Goal: Task Accomplishment & Management: Manage account settings

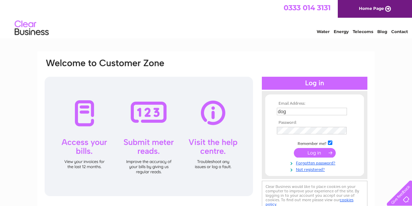
click at [313, 153] on tbody "Email Address: dog Password: Remember me? Forgotten password?" at bounding box center [314, 136] width 79 height 71
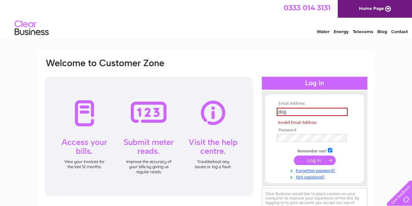
click at [312, 159] on input "submit" at bounding box center [315, 160] width 42 height 10
click at [290, 114] on input "dog" at bounding box center [312, 112] width 71 height 8
type input "d"
click at [289, 115] on input "dog" at bounding box center [312, 112] width 71 height 8
type input "d"
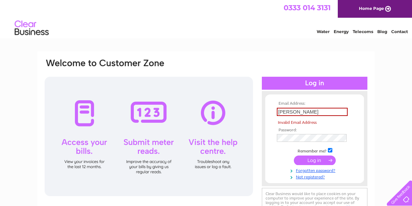
type input "J"
type input "[PERSON_NAME][EMAIL_ADDRESS][DOMAIN_NAME]"
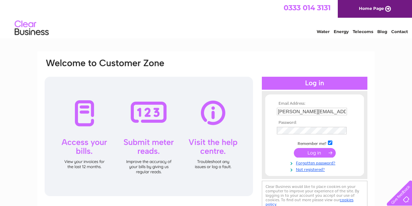
click at [316, 151] on input "submit" at bounding box center [315, 153] width 42 height 10
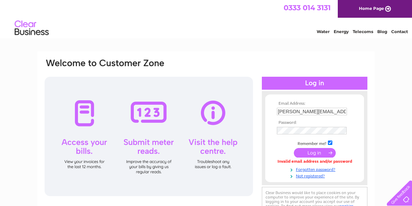
click at [322, 151] on input "submit" at bounding box center [315, 153] width 42 height 10
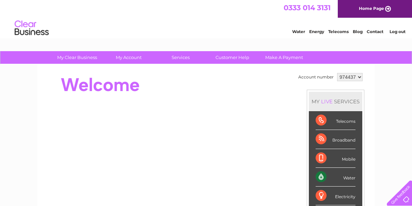
click at [330, 193] on div "Electricity" at bounding box center [336, 195] width 40 height 19
click at [324, 196] on div "Electricity" at bounding box center [336, 195] width 40 height 19
click at [319, 174] on div "Water" at bounding box center [336, 177] width 40 height 19
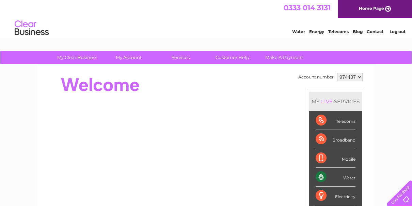
click at [299, 30] on link "Water" at bounding box center [298, 31] width 13 height 5
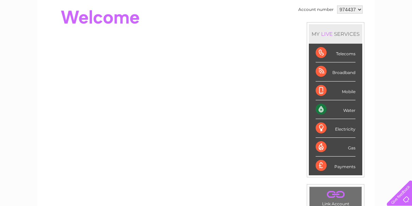
scroll to position [68, 0]
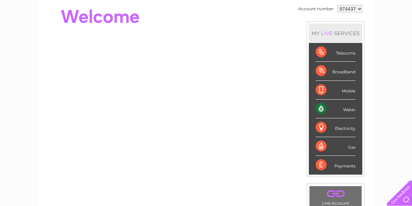
click at [320, 126] on div "Electricity" at bounding box center [336, 127] width 40 height 19
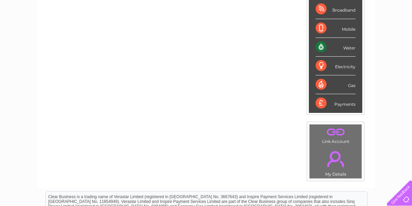
scroll to position [136, 0]
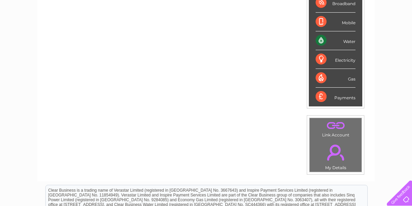
click at [333, 148] on link "." at bounding box center [335, 152] width 49 height 24
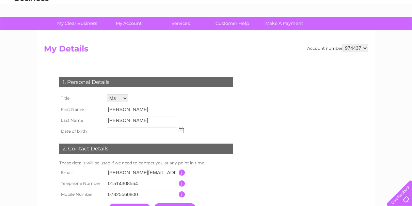
scroll to position [68, 0]
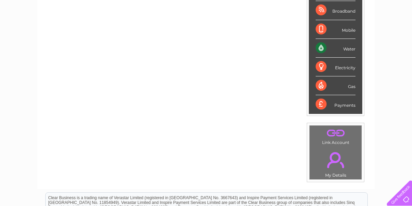
click at [324, 62] on div "Electricity" at bounding box center [336, 67] width 40 height 19
drag, startPoint x: 324, startPoint y: 62, endPoint x: 376, endPoint y: 57, distance: 52.4
click at [376, 57] on div "My Clear Business Login Details My Details My Preferences Link Account My Accou…" at bounding box center [206, 113] width 412 height 383
click at [322, 48] on div "Water" at bounding box center [336, 48] width 40 height 19
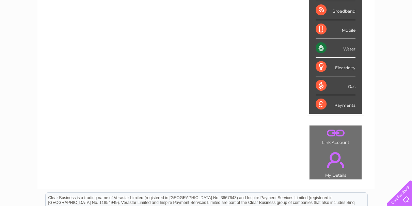
click at [322, 48] on div "Water" at bounding box center [336, 48] width 40 height 19
click at [318, 65] on div "Electricity" at bounding box center [336, 67] width 40 height 19
drag, startPoint x: 318, startPoint y: 65, endPoint x: 381, endPoint y: 37, distance: 69.2
click at [378, 35] on div "My Clear Business Login Details My Details My Preferences Link Account My Accou…" at bounding box center [206, 113] width 412 height 383
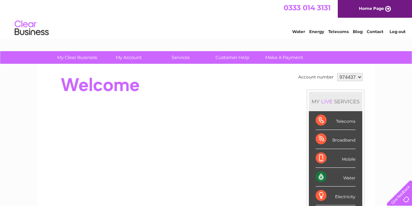
click at [342, 78] on select "974437" at bounding box center [350, 77] width 26 height 8
click at [343, 74] on select "974437" at bounding box center [350, 77] width 26 height 8
click at [324, 75] on td "Account number" at bounding box center [316, 77] width 39 height 12
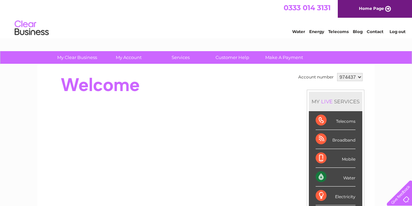
click at [324, 75] on td "Account number" at bounding box center [316, 77] width 39 height 12
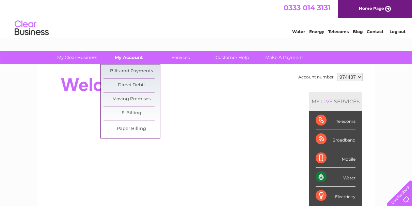
click at [118, 56] on link "My Account" at bounding box center [129, 57] width 56 height 13
click at [121, 69] on link "Bills and Payments" at bounding box center [132, 71] width 56 height 14
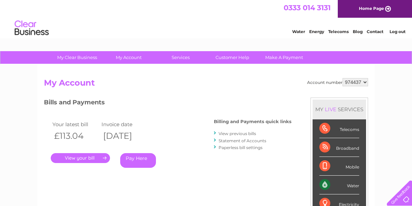
click at [83, 156] on link "." at bounding box center [80, 158] width 59 height 10
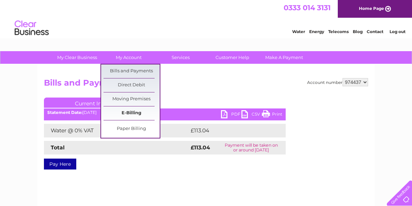
click at [133, 110] on link "E-Billing" at bounding box center [132, 113] width 56 height 14
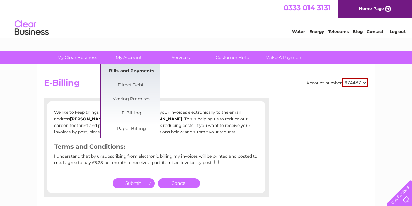
click at [131, 67] on link "Bills and Payments" at bounding box center [132, 71] width 56 height 14
click at [133, 84] on link "Direct Debit" at bounding box center [132, 85] width 56 height 14
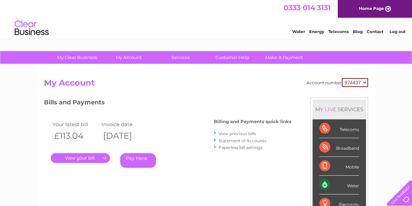
click at [130, 157] on link "Pay Here" at bounding box center [138, 160] width 36 height 15
click at [131, 155] on link "Pay Here" at bounding box center [138, 160] width 36 height 15
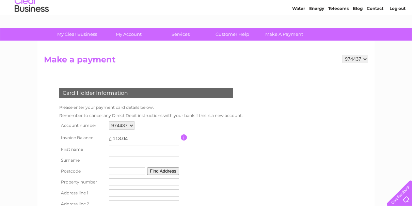
scroll to position [34, 0]
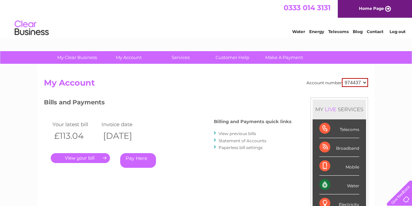
click at [105, 156] on link "." at bounding box center [80, 158] width 59 height 10
click at [92, 154] on link "." at bounding box center [80, 158] width 59 height 10
click at [233, 140] on link "Statement of Accounts" at bounding box center [243, 140] width 48 height 5
click at [216, 139] on div at bounding box center [215, 140] width 3 height 6
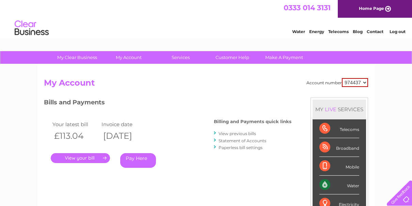
click at [219, 138] on li "Statement of Accounts" at bounding box center [253, 140] width 78 height 7
click at [95, 159] on link "." at bounding box center [80, 158] width 59 height 10
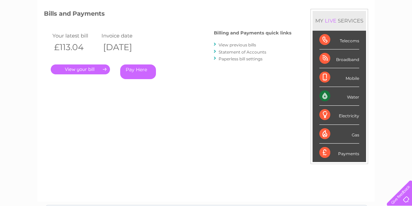
scroll to position [102, 0]
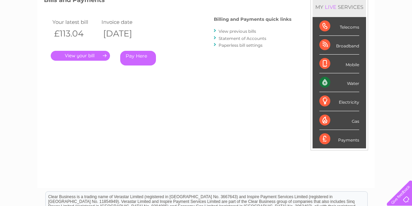
click at [85, 54] on link "." at bounding box center [80, 56] width 59 height 10
click at [101, 53] on link "." at bounding box center [80, 56] width 59 height 10
click at [107, 57] on link "." at bounding box center [80, 56] width 59 height 10
click at [107, 56] on link "." at bounding box center [80, 56] width 59 height 10
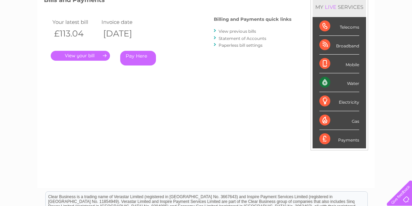
click at [107, 55] on link "." at bounding box center [80, 56] width 59 height 10
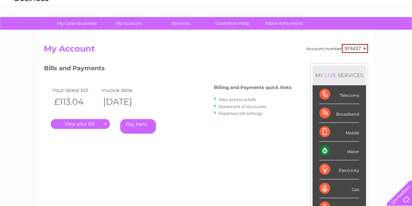
scroll to position [34, 0]
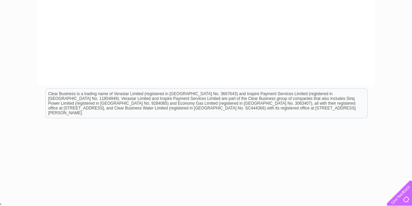
click at [404, 52] on div "My Clear Business Login Details My Details My Preferences Link Account My Accou…" at bounding box center [206, 41] width 412 height 320
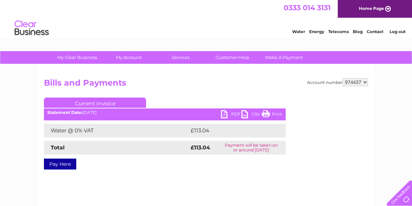
click at [301, 30] on link "Water" at bounding box center [298, 31] width 13 height 5
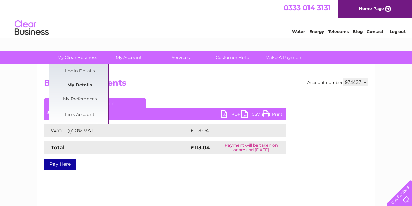
click at [94, 83] on link "My Details" at bounding box center [80, 85] width 56 height 14
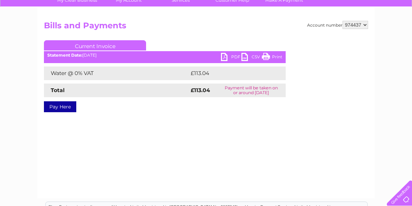
scroll to position [68, 0]
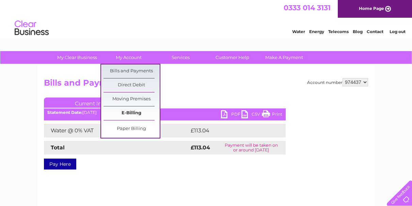
click at [119, 113] on link "E-Billing" at bounding box center [132, 113] width 56 height 14
click at [135, 108] on link "E-Billing" at bounding box center [132, 113] width 56 height 14
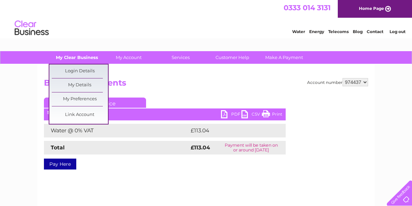
click at [73, 57] on link "My Clear Business" at bounding box center [77, 57] width 56 height 13
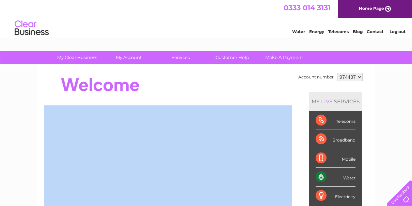
drag, startPoint x: 0, startPoint y: 0, endPoint x: 77, endPoint y: 83, distance: 112.8
click at [77, 83] on div at bounding box center [168, 84] width 248 height 27
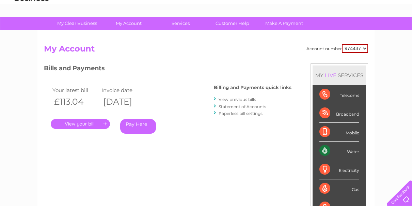
click at [231, 113] on link "Paperless bill settings" at bounding box center [241, 113] width 44 height 5
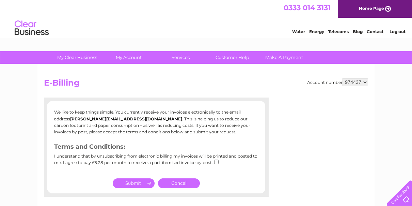
click at [215, 112] on p "We like to keep things simple. You currently receive your invoices electronical…" at bounding box center [156, 122] width 204 height 26
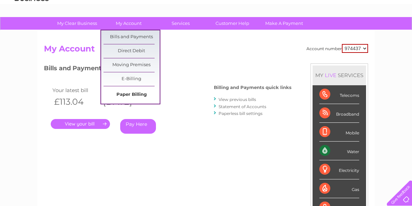
click at [129, 91] on link "Paper Billing" at bounding box center [132, 95] width 56 height 14
click at [130, 96] on link "Paper Billing" at bounding box center [132, 95] width 56 height 14
click at [131, 92] on link "Paper Billing" at bounding box center [132, 95] width 56 height 14
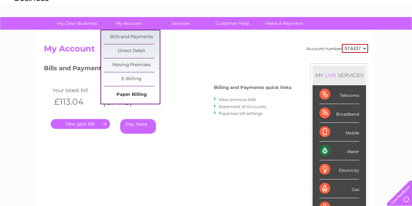
click at [131, 92] on link "Paper Billing" at bounding box center [132, 95] width 56 height 14
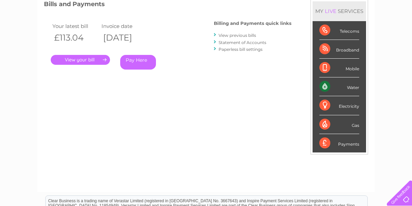
scroll to position [102, 0]
